Goal: Find specific page/section: Find specific page/section

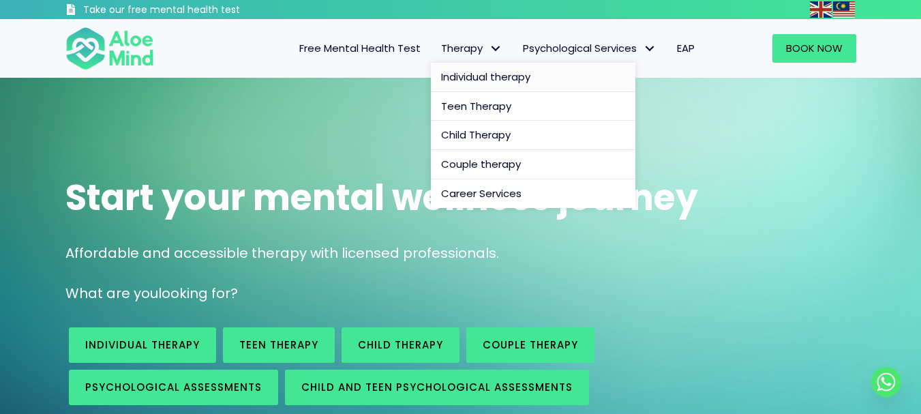
click at [476, 78] on span "Individual therapy" at bounding box center [485, 77] width 89 height 14
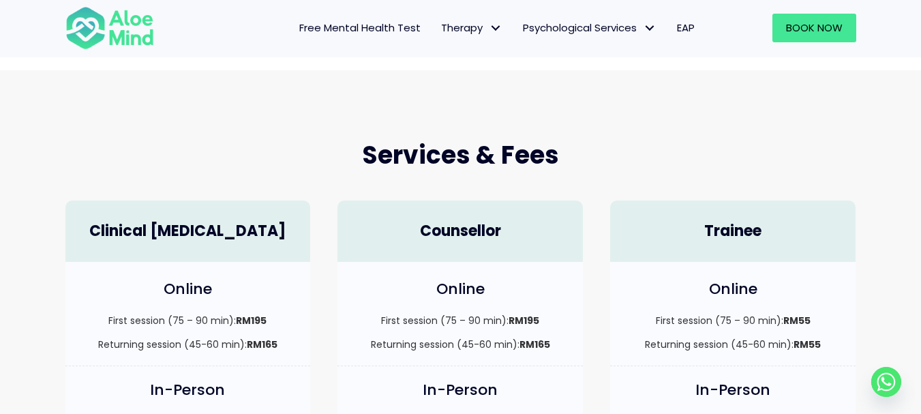
scroll to position [136, 0]
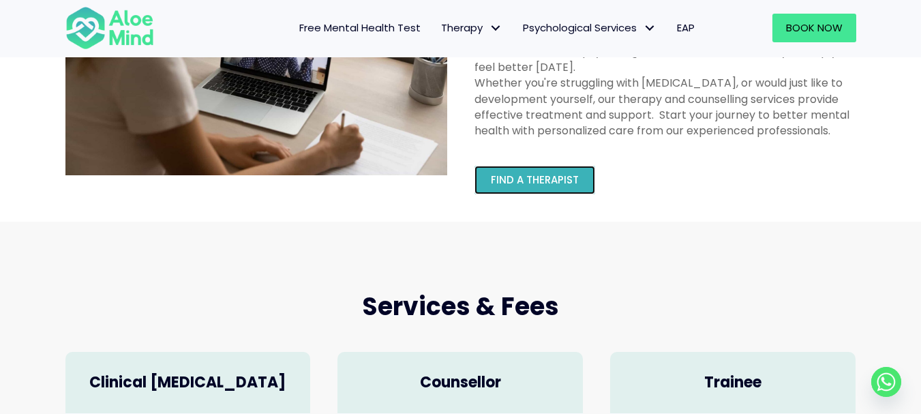
click at [533, 179] on span "Find a therapist" at bounding box center [535, 180] width 88 height 14
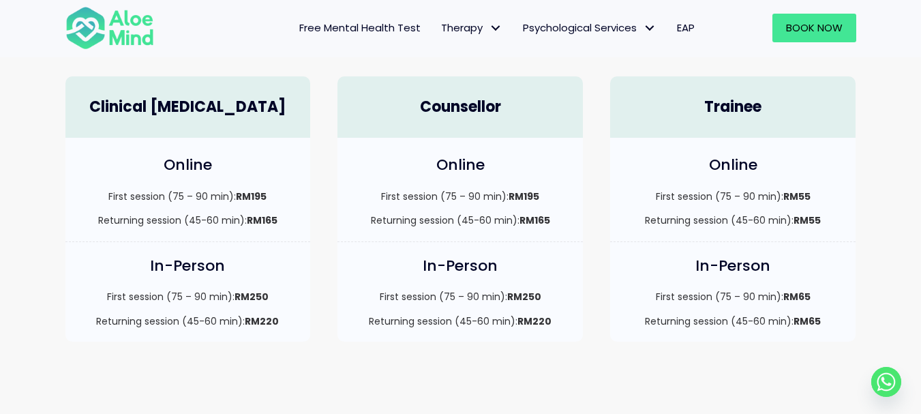
scroll to position [411, 0]
